Goal: Task Accomplishment & Management: Manage account settings

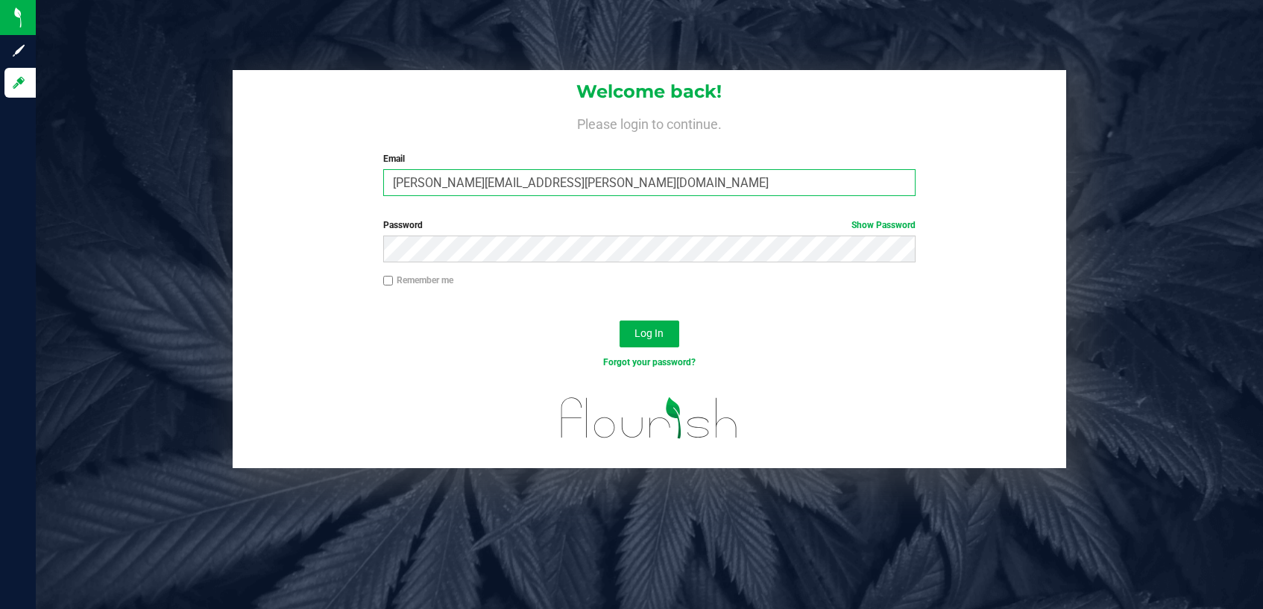
click at [704, 189] on input "[PERSON_NAME][EMAIL_ADDRESS][PERSON_NAME][DOMAIN_NAME]" at bounding box center [649, 182] width 533 height 27
type input "[PERSON_NAME][EMAIL_ADDRESS][PERSON_NAME][DOMAIN_NAME]"
click at [911, 224] on link "Show Password" at bounding box center [883, 225] width 64 height 10
click at [669, 341] on button "Log In" at bounding box center [649, 334] width 60 height 27
click at [859, 329] on div "Log In" at bounding box center [649, 339] width 833 height 50
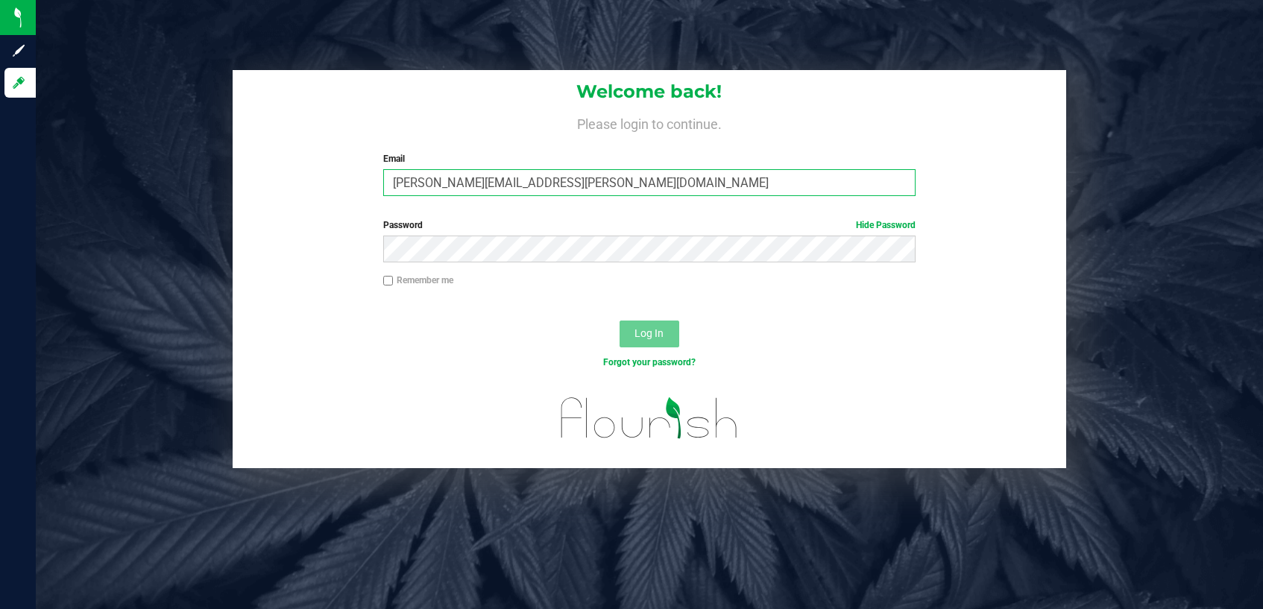
click at [739, 184] on input "[PERSON_NAME][EMAIL_ADDRESS][PERSON_NAME][DOMAIN_NAME]" at bounding box center [649, 182] width 533 height 27
click at [863, 337] on div "Log In" at bounding box center [649, 339] width 833 height 50
click at [639, 322] on button "Log In" at bounding box center [649, 334] width 60 height 27
